Goal: Task Accomplishment & Management: Manage account settings

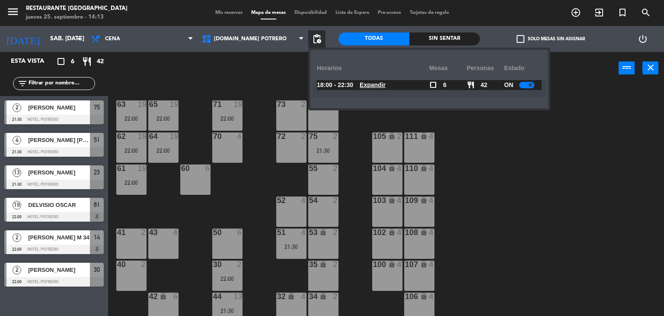
click at [371, 83] on u "Expandir" at bounding box center [373, 84] width 26 height 7
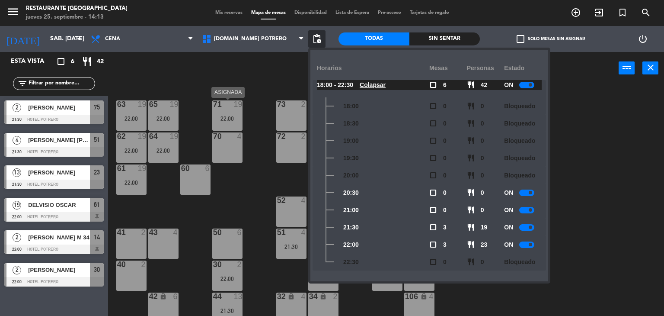
click at [241, 113] on div "71 19 22:00" at bounding box center [227, 115] width 30 height 30
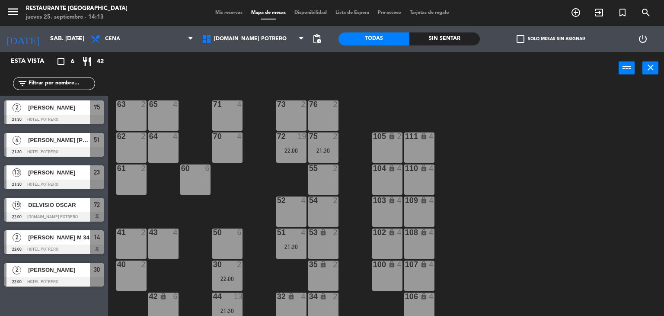
click at [194, 211] on div "65 4 71 4 73 2 76 2 63 2 64 4 62 2 70 4 72 19 22:00 75 2 21:30 105 lock 2 111 l…" at bounding box center [390, 200] width 550 height 231
click at [73, 210] on div "DELVISIO OSCAR" at bounding box center [58, 205] width 63 height 14
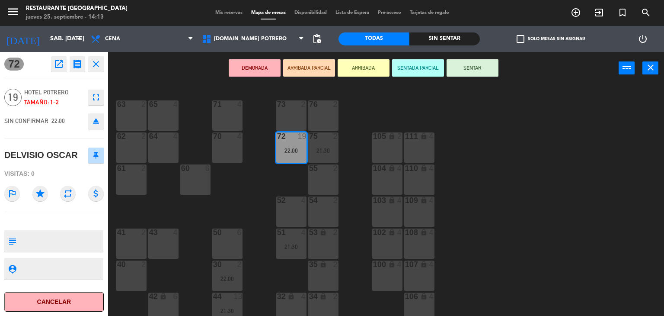
click at [98, 116] on icon "eject" at bounding box center [96, 121] width 10 height 10
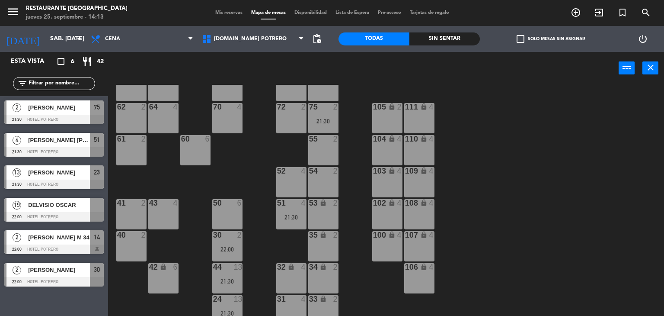
scroll to position [16, 0]
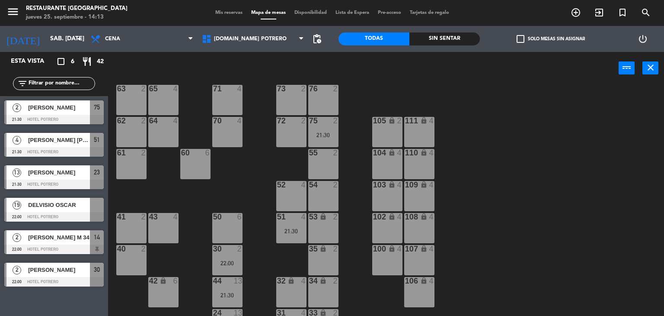
drag, startPoint x: 76, startPoint y: 211, endPoint x: 116, endPoint y: 195, distance: 43.2
click at [77, 210] on div "19 DELVISIO OSCAR 22:00 Hotel Potrero" at bounding box center [54, 209] width 108 height 32
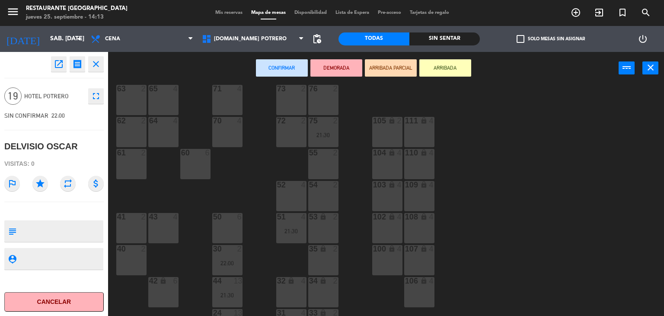
drag, startPoint x: 139, startPoint y: 161, endPoint x: 133, endPoint y: 150, distance: 12.6
click at [138, 160] on div "61 2" at bounding box center [131, 164] width 30 height 30
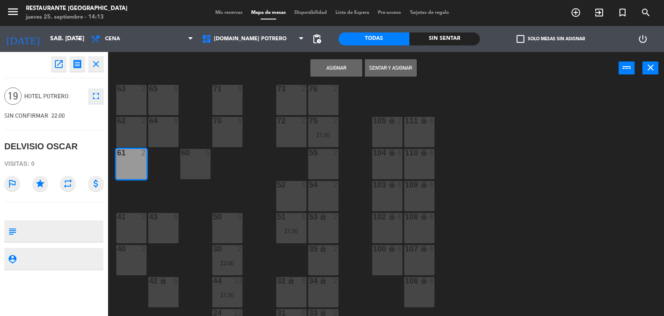
drag, startPoint x: 131, startPoint y: 134, endPoint x: 129, endPoint y: 120, distance: 13.9
click at [131, 131] on div "62 2" at bounding box center [131, 132] width 30 height 30
click at [132, 108] on div "63 2" at bounding box center [131, 100] width 30 height 30
click at [164, 101] on div "65 4" at bounding box center [163, 100] width 30 height 30
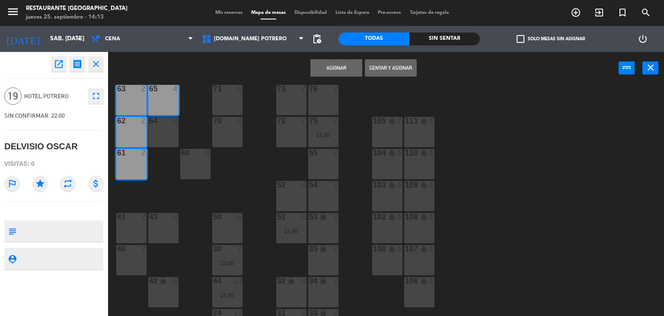
click at [162, 130] on div "64 4" at bounding box center [163, 132] width 30 height 30
click at [226, 94] on div "71 4" at bounding box center [227, 100] width 30 height 30
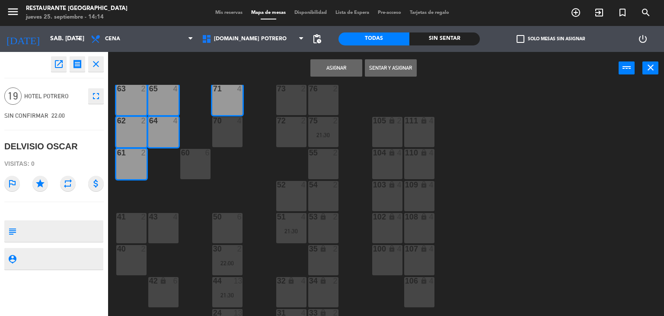
click at [227, 130] on div "70 4" at bounding box center [227, 132] width 30 height 30
click at [332, 61] on button "Asignar" at bounding box center [337, 67] width 52 height 17
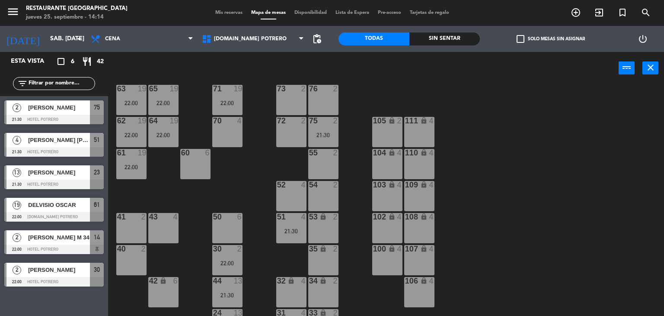
click at [253, 155] on div "65 19 22:00 71 19 22:00 73 2 76 2 63 19 22:00 64 19 22:00 62 19 22:00 70 4 72 2…" at bounding box center [390, 200] width 550 height 231
click at [235, 102] on div "22:00" at bounding box center [227, 103] width 30 height 6
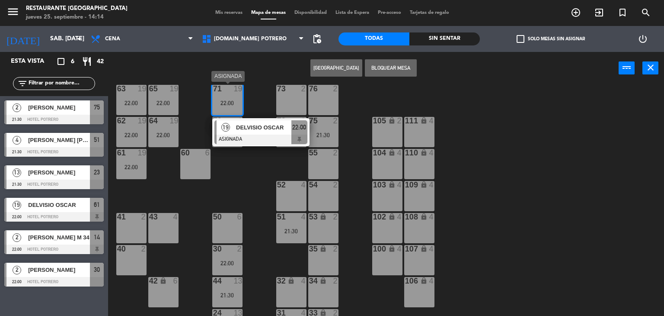
click at [276, 128] on span "DELVISIO OSCAR" at bounding box center [263, 127] width 55 height 9
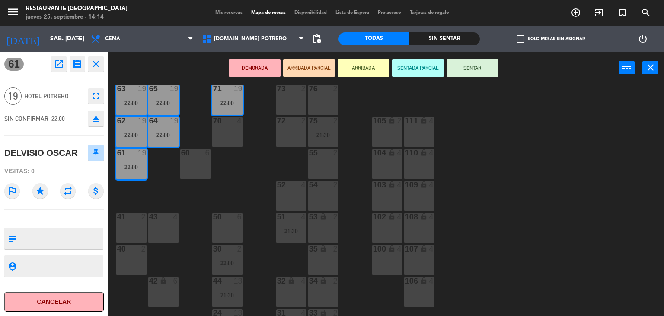
click at [61, 64] on icon "open_in_new" at bounding box center [59, 64] width 10 height 10
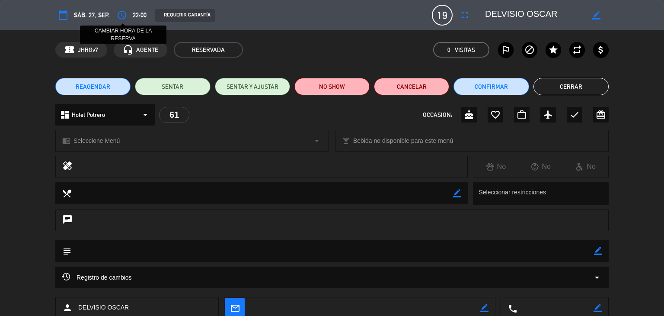
click at [123, 11] on icon "access_time" at bounding box center [122, 15] width 10 height 10
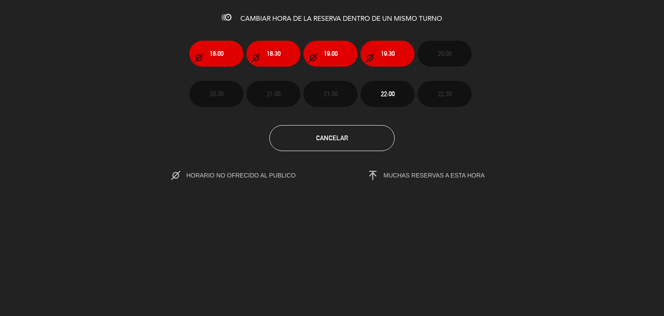
drag, startPoint x: 287, startPoint y: 24, endPoint x: 464, endPoint y: 19, distance: 177.4
click at [464, 19] on div "CAMBIAR HORA DE LA RESERVA DENTRO DE UN MISMO TURNO 18:00 18:30 19:00 19:30 20:…" at bounding box center [332, 158] width 664 height 316
click at [356, 133] on button "Cancelar" at bounding box center [331, 138] width 125 height 26
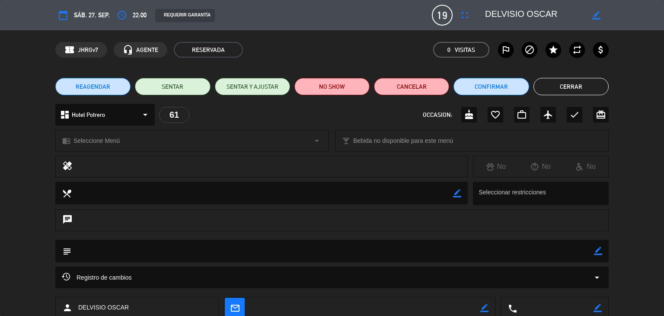
click at [503, 16] on textarea at bounding box center [534, 15] width 99 height 16
drag, startPoint x: 596, startPoint y: 17, endPoint x: 580, endPoint y: 18, distance: 16.0
click at [596, 16] on icon "border_color" at bounding box center [597, 15] width 8 height 8
type textarea "DEL VISIO OSCAR"
click at [593, 17] on icon at bounding box center [597, 15] width 8 height 8
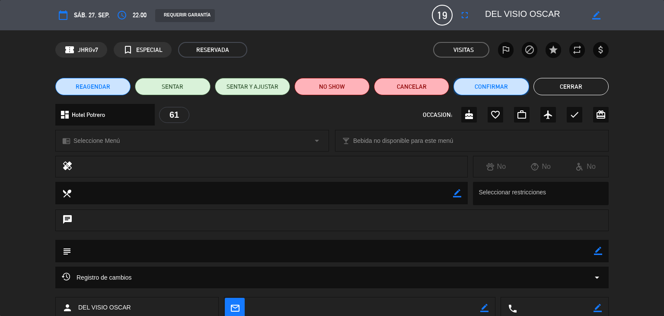
click at [500, 83] on button "Confirmar" at bounding box center [491, 86] width 75 height 17
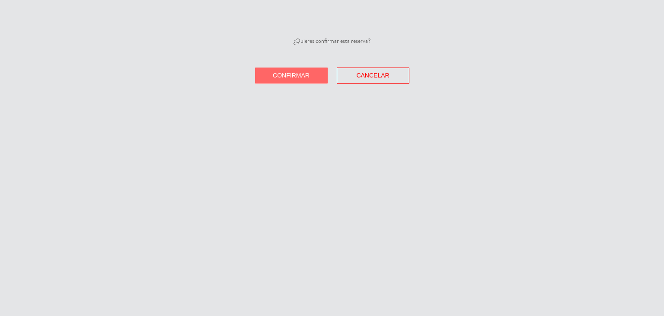
click at [319, 67] on button "Confirmar" at bounding box center [291, 75] width 73 height 16
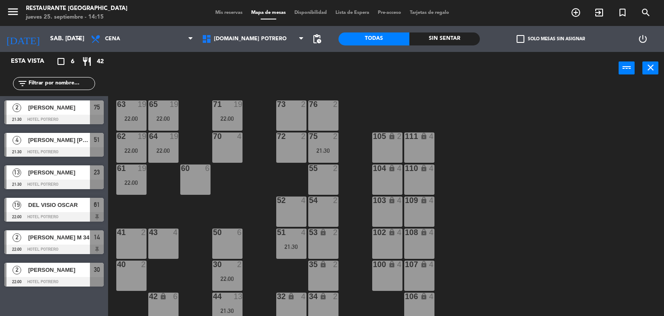
click at [70, 211] on div "DEL VISIO OSCAR" at bounding box center [58, 205] width 63 height 14
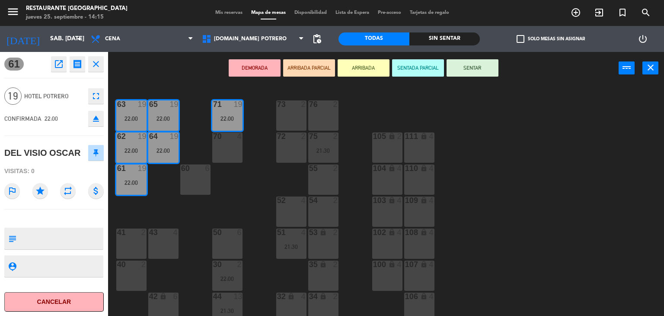
click at [62, 231] on textarea at bounding box center [61, 238] width 83 height 18
type textarea "llegan a las 21"
click at [472, 106] on div "65 19 22:00 71 19 22:00 73 2 76 2 63 19 22:00 64 19 22:00 62 19 22:00 70 4 72 2…" at bounding box center [390, 200] width 550 height 231
